Goal: Check status: Check status

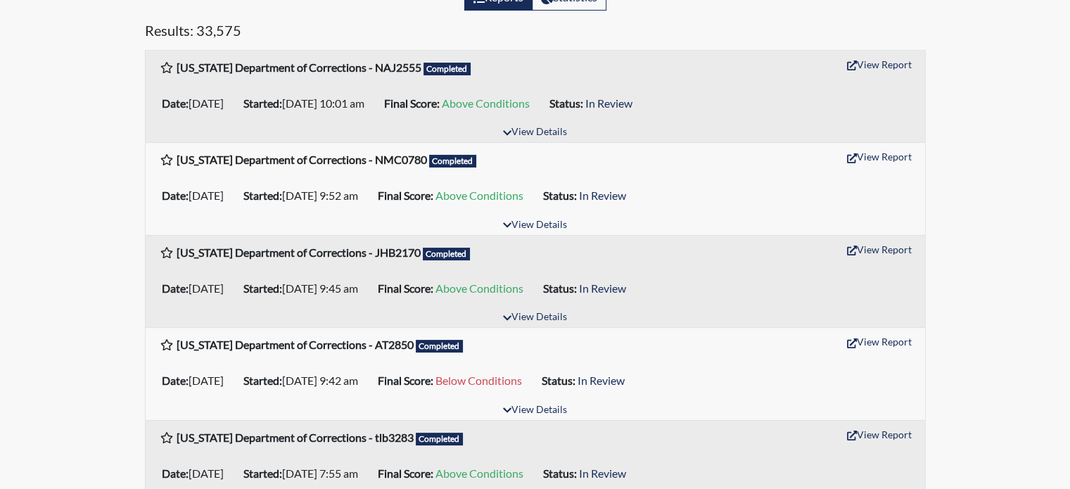
scroll to position [352, 0]
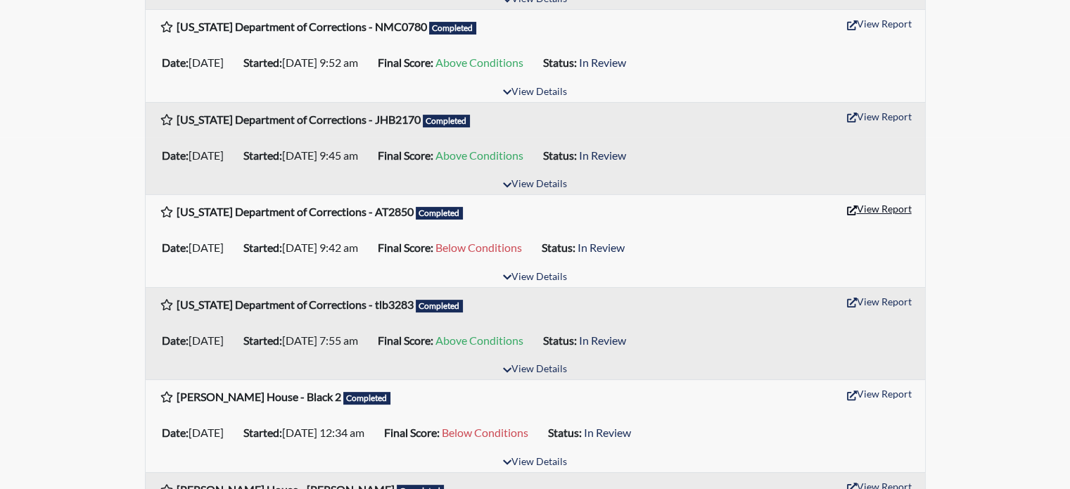
click at [853, 208] on icon "button" at bounding box center [852, 210] width 10 height 10
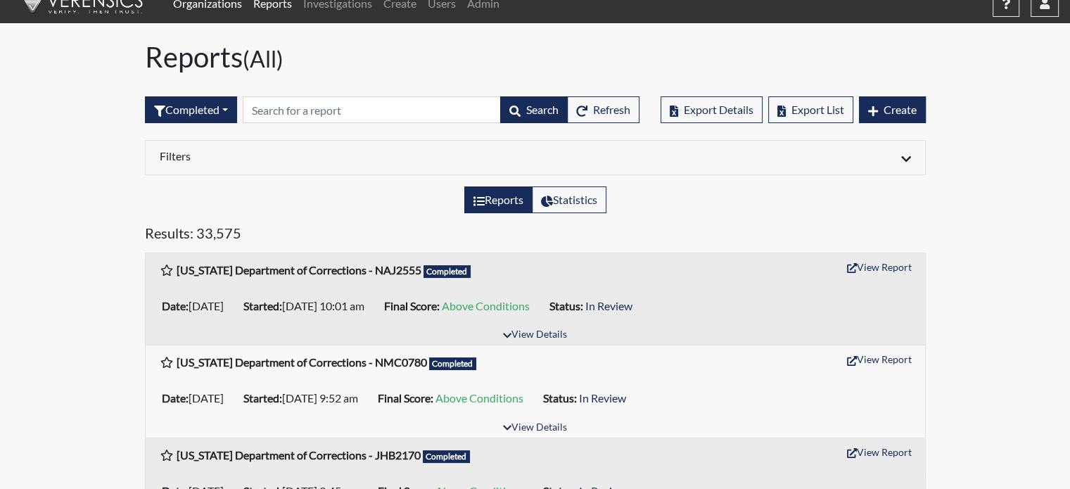
scroll to position [0, 0]
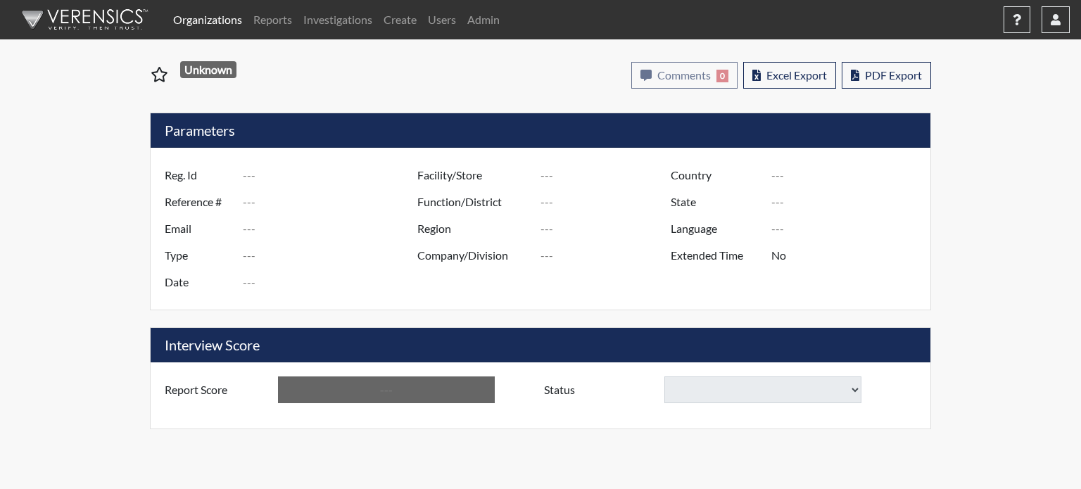
type input "AT2850"
type input "51601"
type input "---"
type input "Corrections Pre-Employment"
type input "[DATE]"
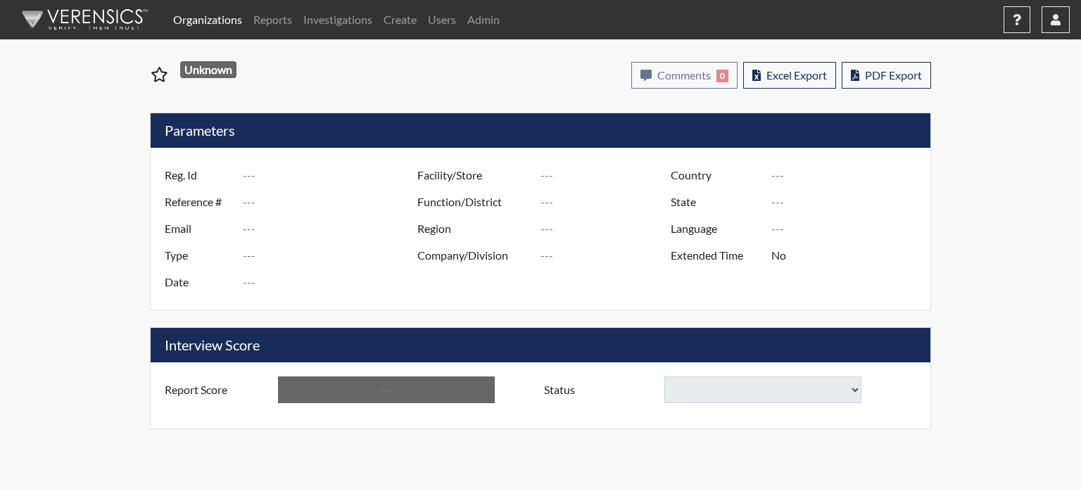
type input "[PERSON_NAME]"
type input "[GEOGRAPHIC_DATA]"
type input "[US_STATE]"
type input "English"
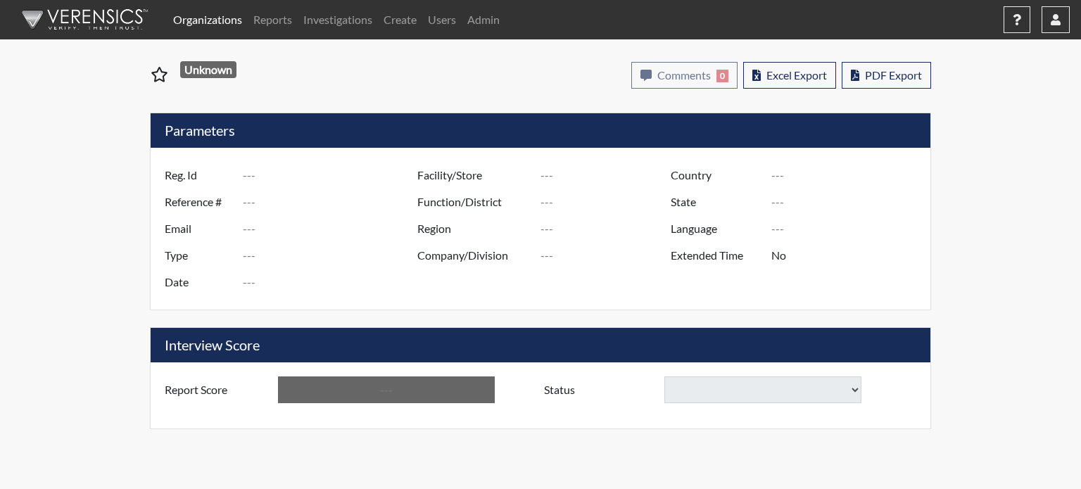
type input "Below Conditions"
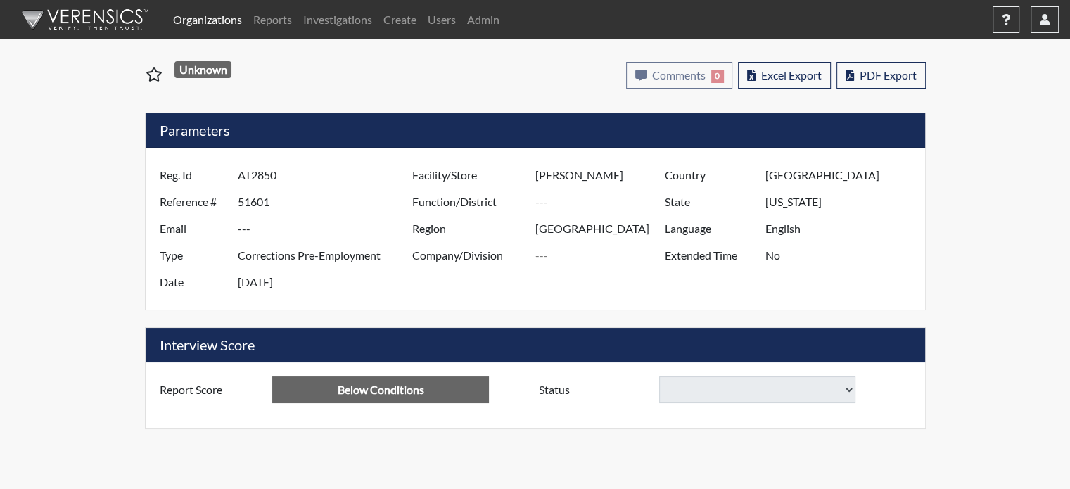
select select
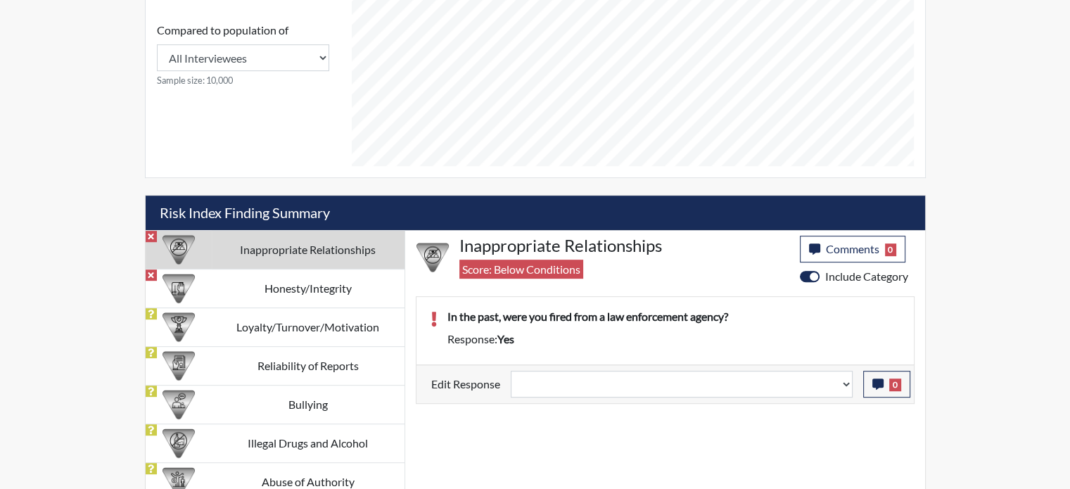
scroll to position [666, 0]
